Goal: Find specific page/section: Find specific page/section

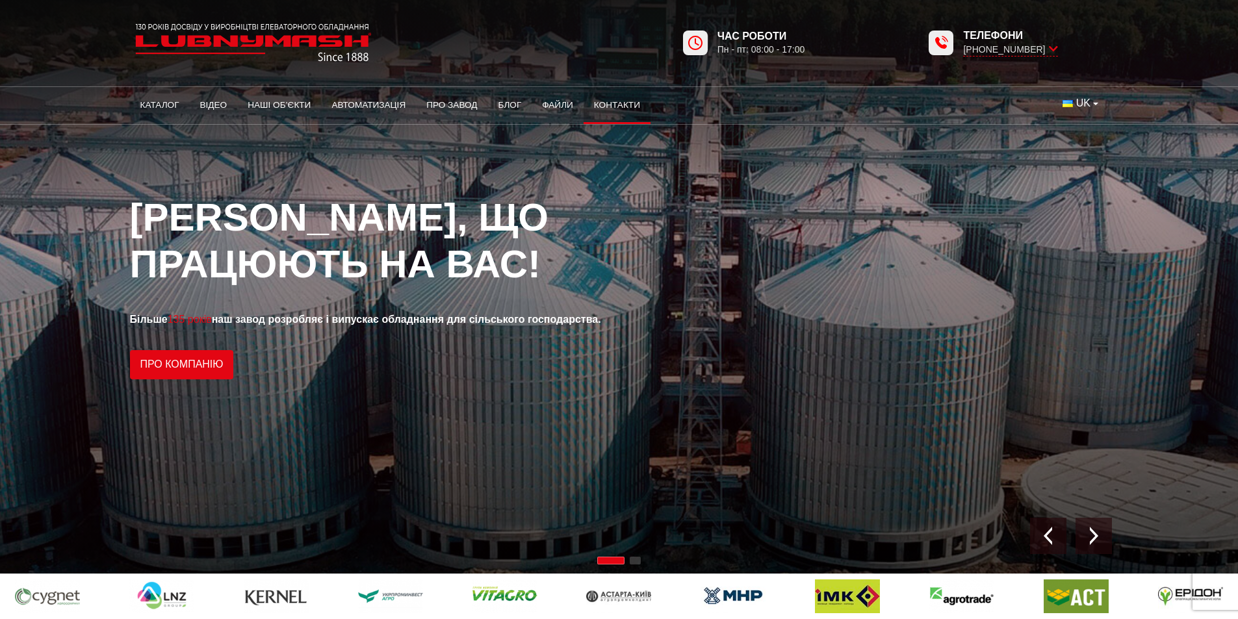
click at [604, 98] on link "Контакти" at bounding box center [617, 105] width 67 height 29
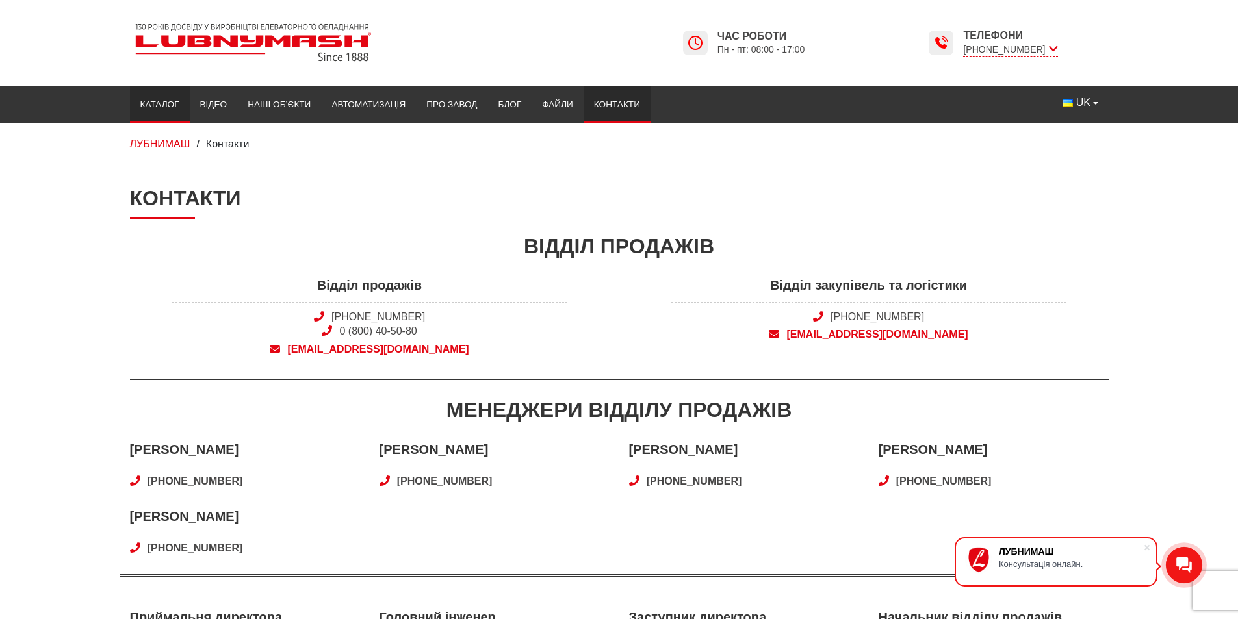
click at [154, 107] on link "Каталог" at bounding box center [160, 104] width 60 height 29
